Goal: Register for event/course

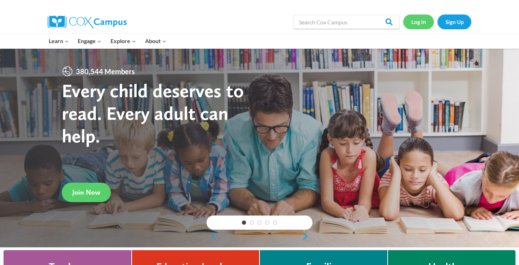
click at [428, 21] on link "Log In" at bounding box center [418, 21] width 31 height 14
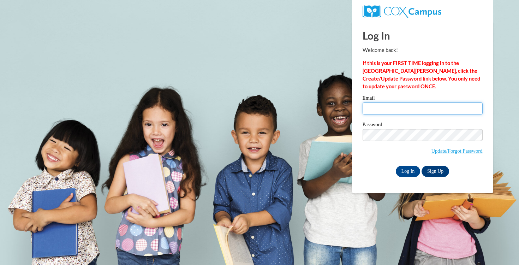
click at [382, 110] on input "Email" at bounding box center [423, 108] width 120 height 12
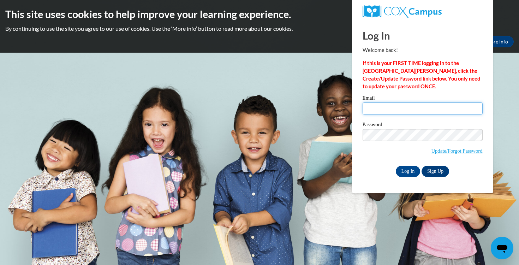
type input "mkuczkowsk@waukesha.k12.wi.us"
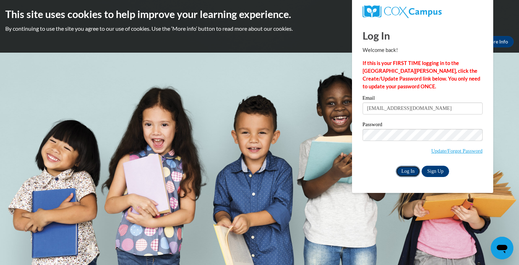
click at [413, 175] on input "Log In" at bounding box center [408, 171] width 25 height 11
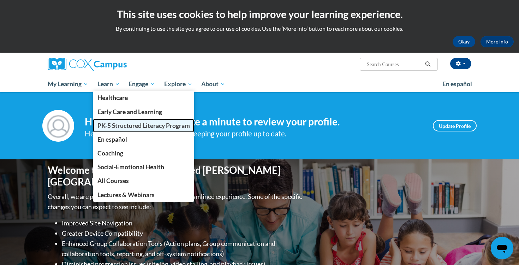
click at [120, 128] on span "PK-5 Structured Literacy Program" at bounding box center [144, 125] width 93 height 7
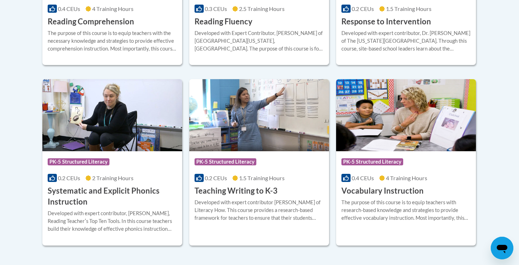
scroll to position [824, 0]
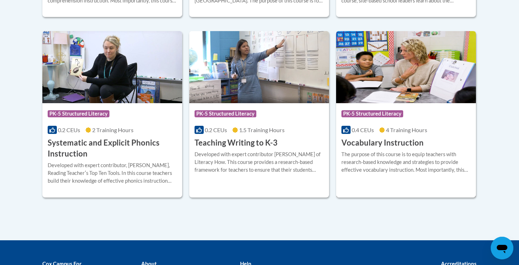
click at [380, 157] on div "The purpose of this course is to equip teachers with research-based knowledge a…" at bounding box center [406, 162] width 129 height 23
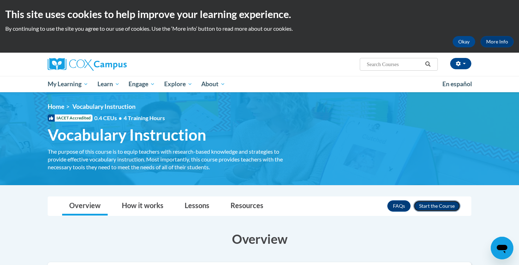
click at [440, 203] on button "Enroll" at bounding box center [437, 205] width 47 height 11
